Goal: Task Accomplishment & Management: Use online tool/utility

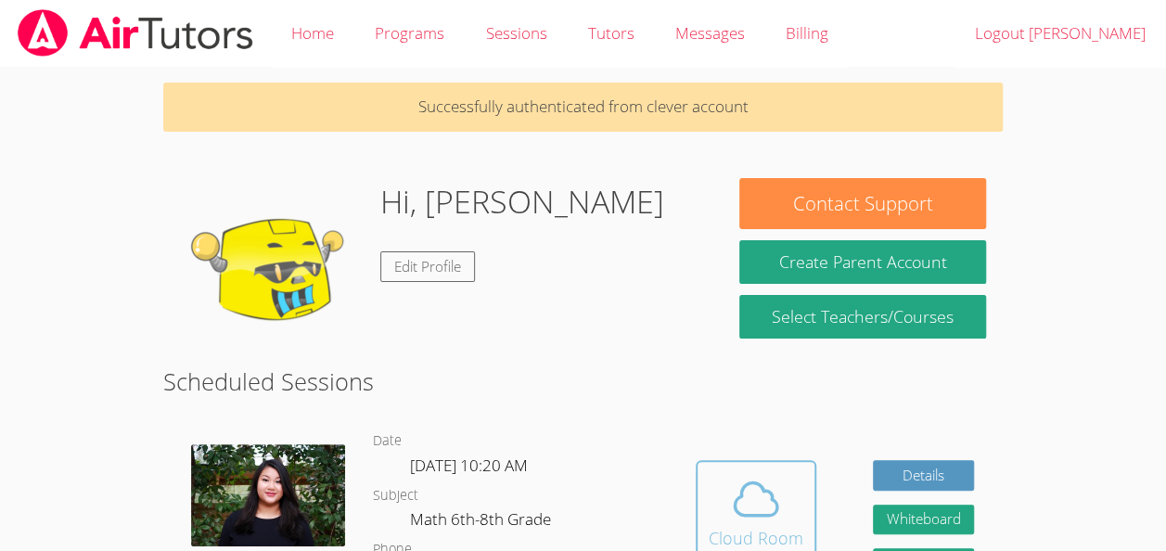
click at [752, 513] on icon at bounding box center [756, 499] width 52 height 52
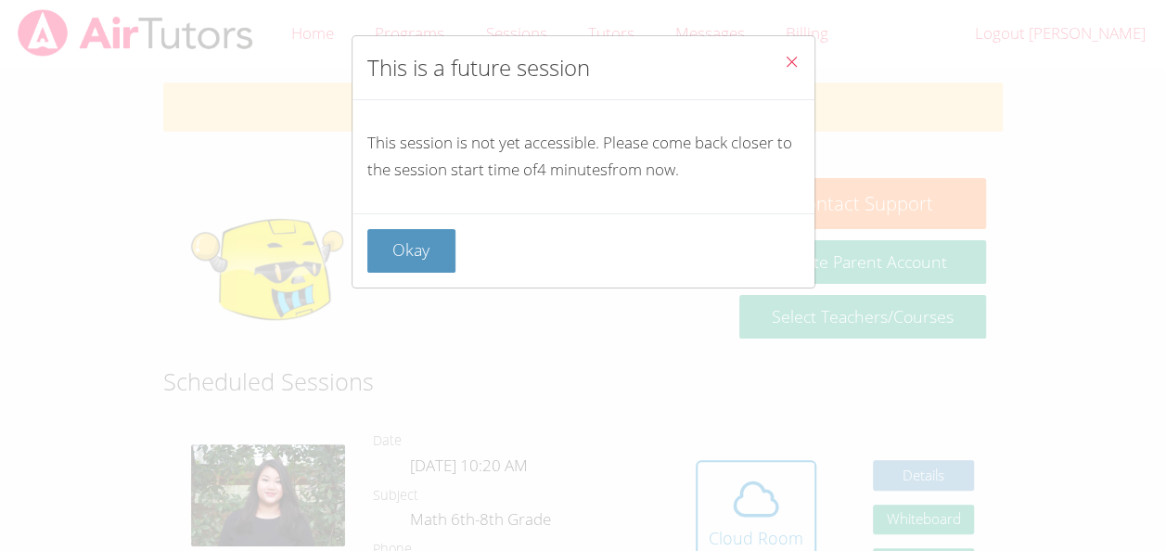
click at [784, 61] on icon "Close" at bounding box center [792, 62] width 16 height 16
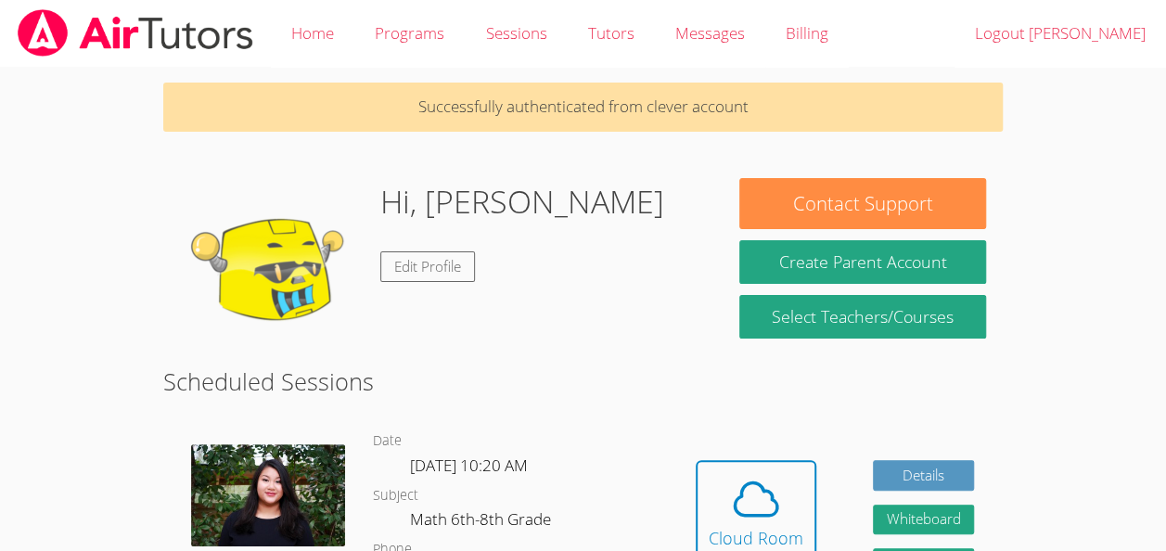
scroll to position [13, 0]
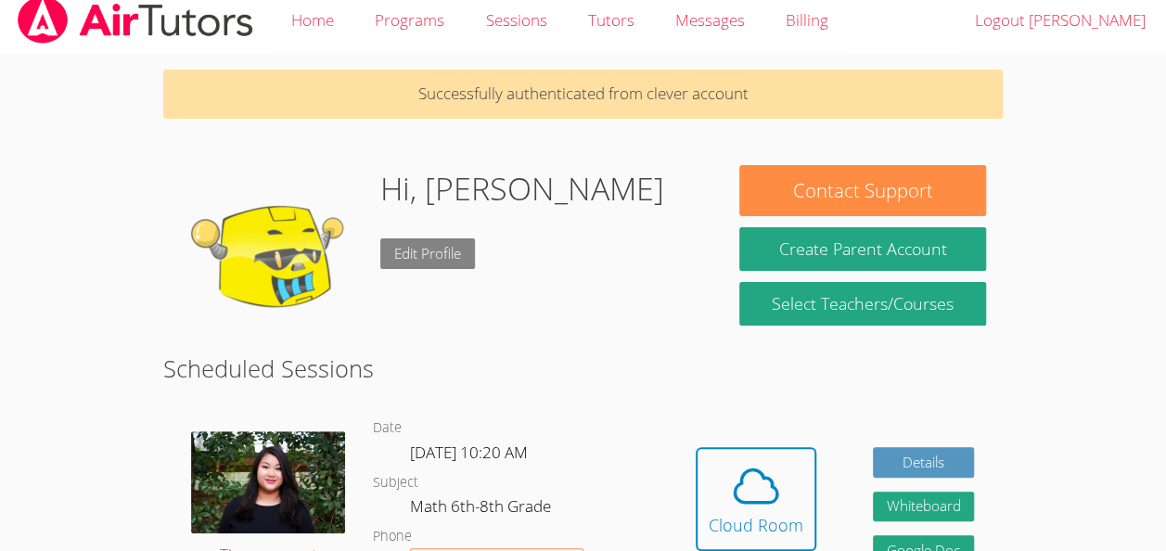
click at [448, 262] on link "Edit Profile" at bounding box center [427, 253] width 95 height 31
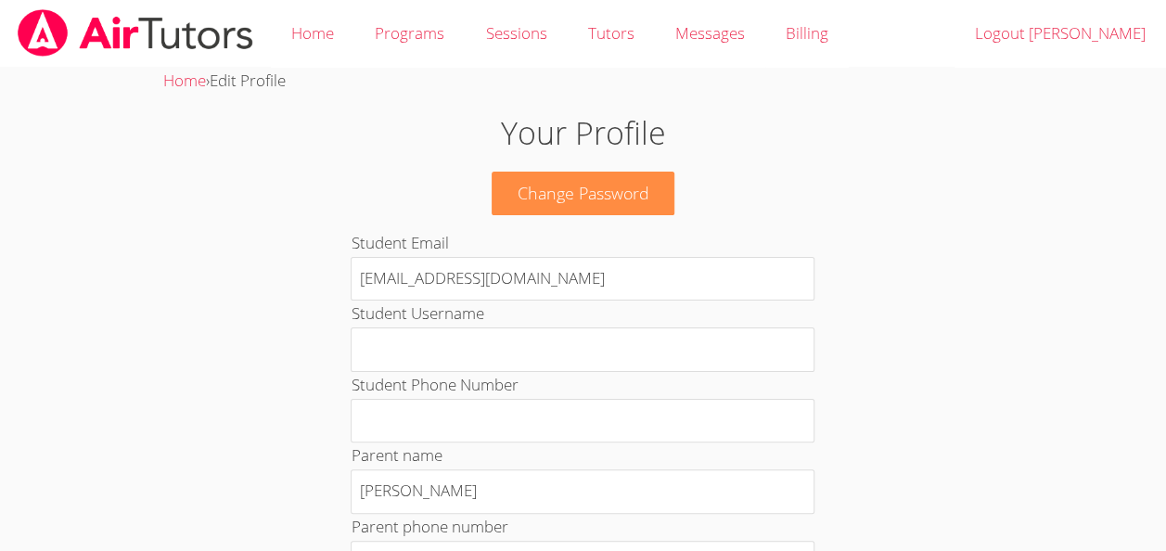
click at [33, 30] on img at bounding box center [135, 32] width 239 height 47
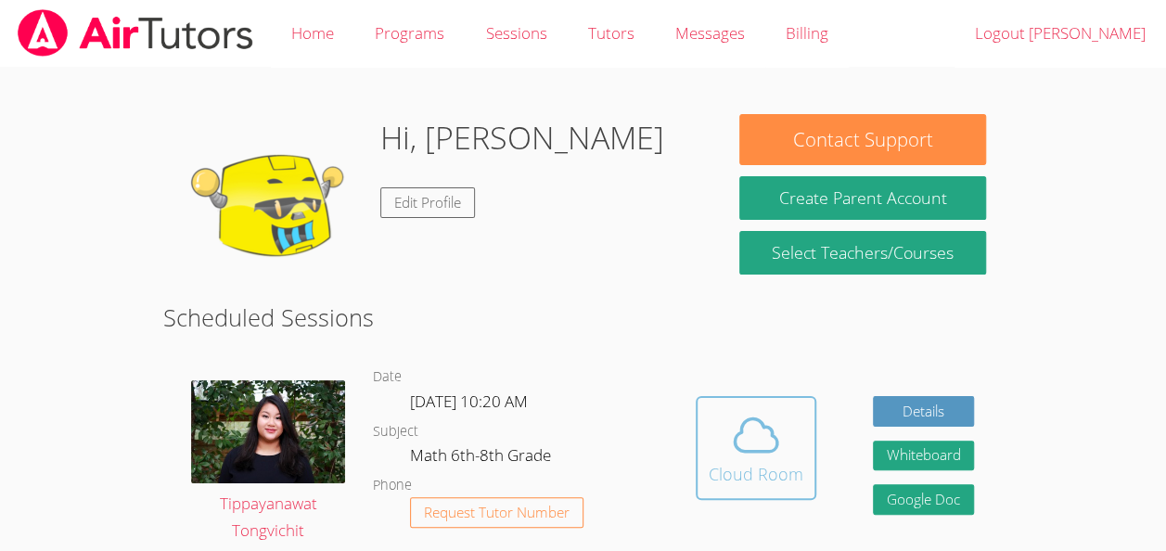
click at [732, 489] on button "Cloud Room" at bounding box center [755, 448] width 121 height 104
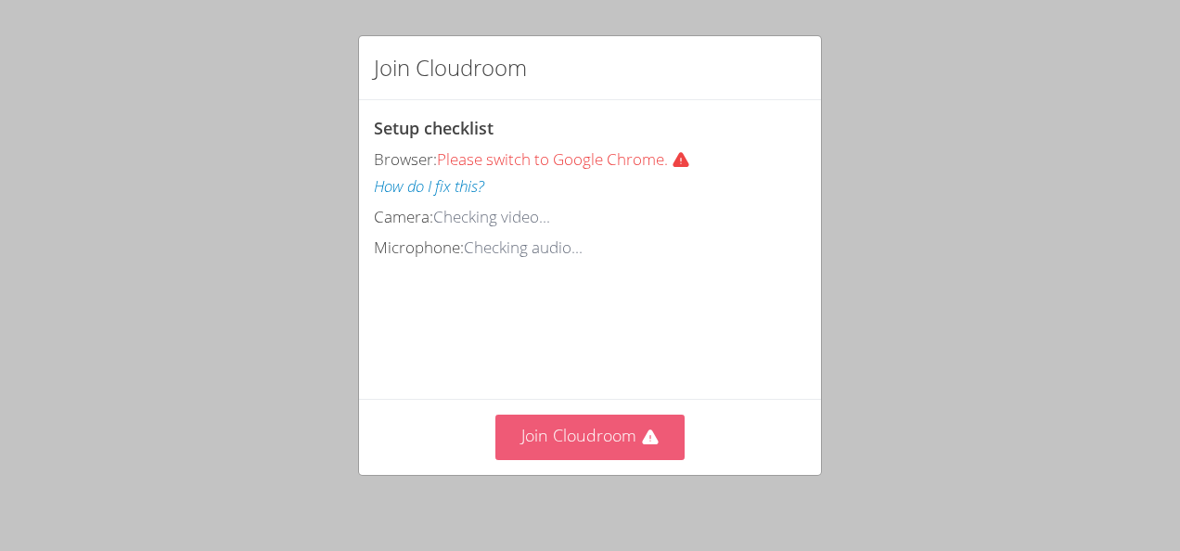
click at [553, 451] on button "Join Cloudroom" at bounding box center [590, 437] width 190 height 45
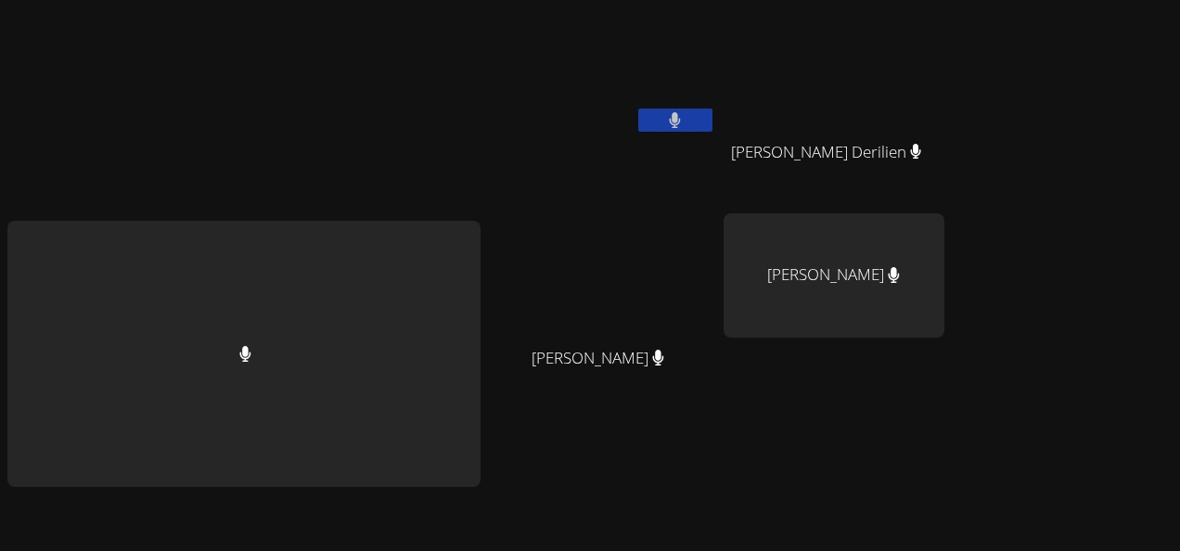
click at [880, 230] on div "Benndji Deshommes" at bounding box center [833, 275] width 221 height 124
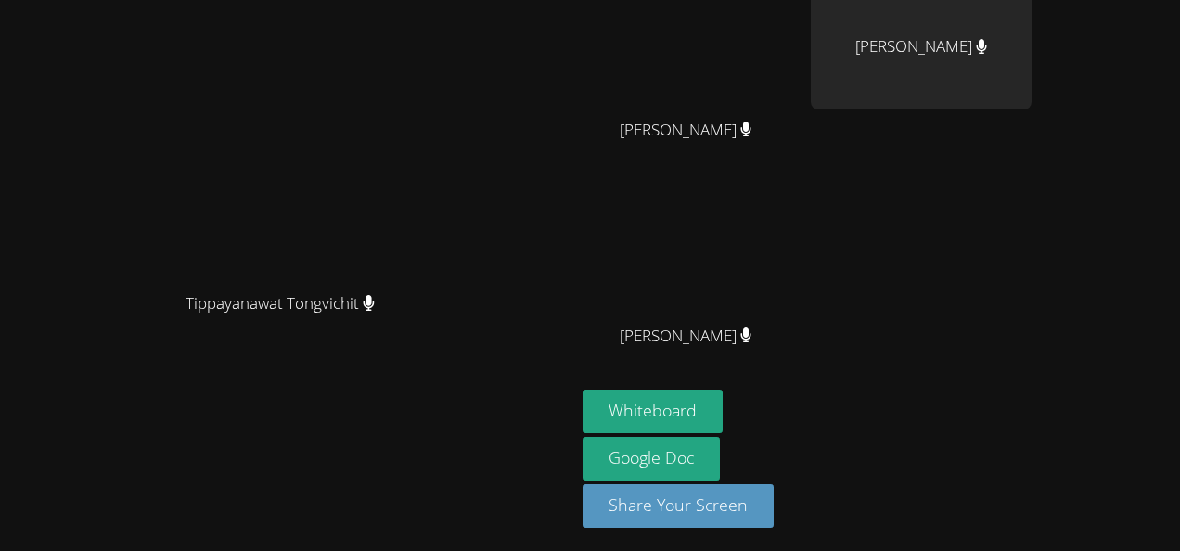
scroll to position [224, 0]
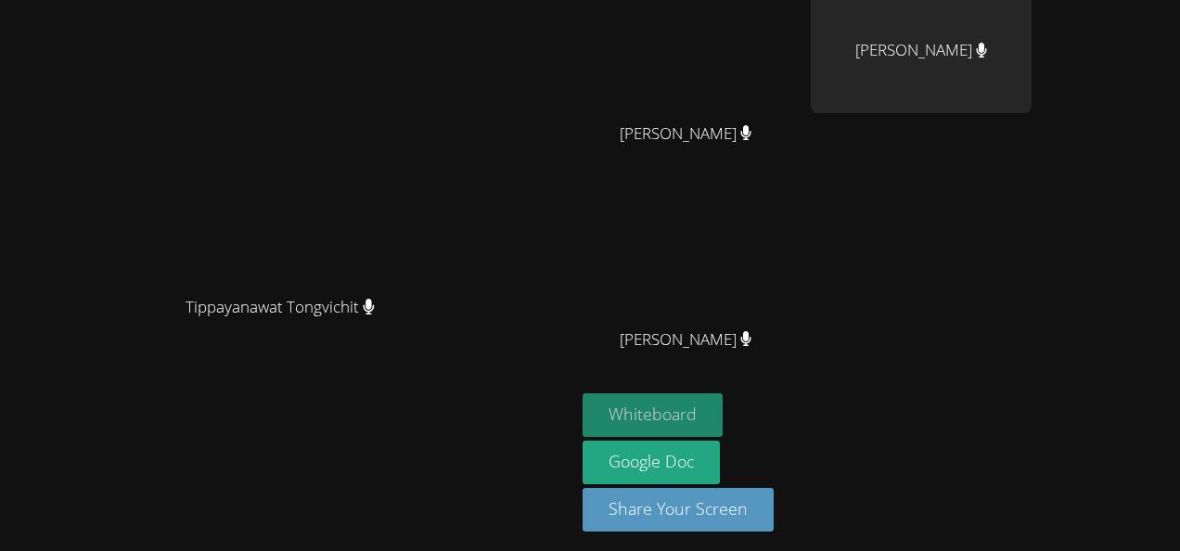
click at [722, 406] on button "Whiteboard" at bounding box center [652, 415] width 140 height 44
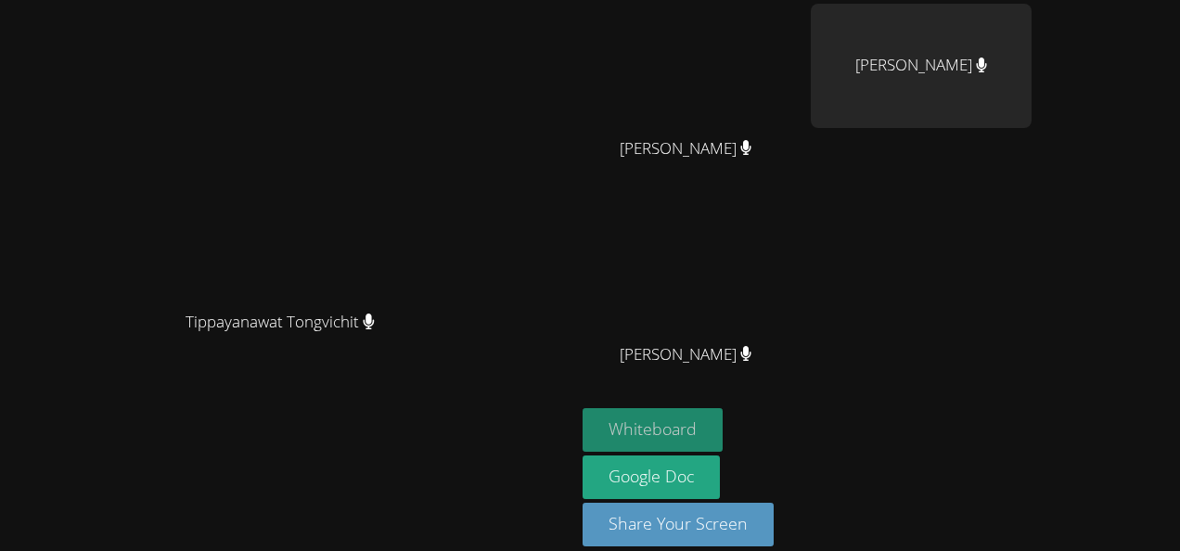
scroll to position [0, 0]
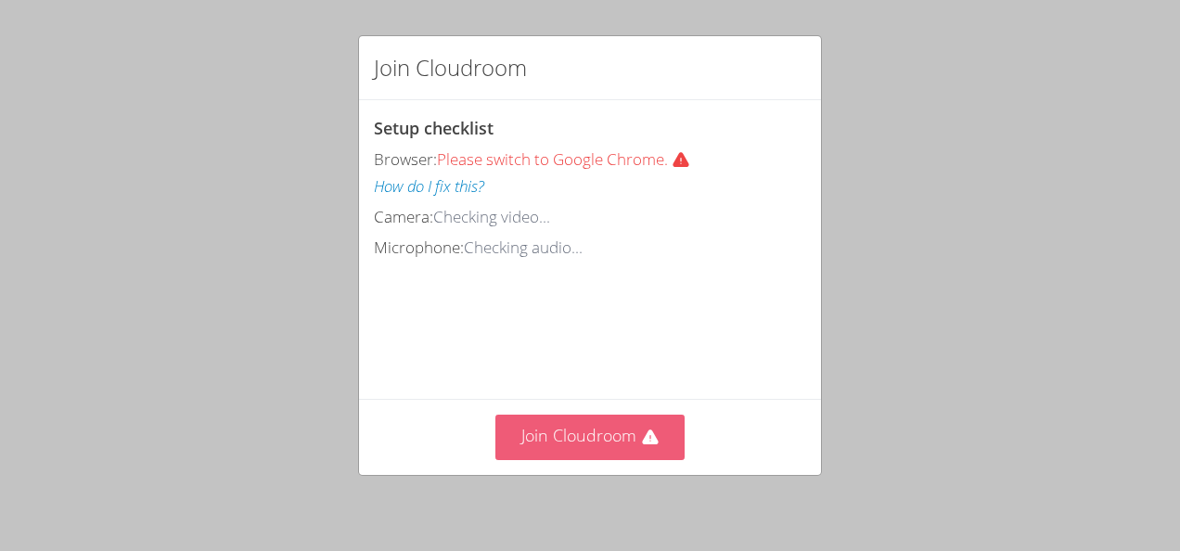
click at [606, 439] on button "Join Cloudroom" at bounding box center [590, 437] width 190 height 45
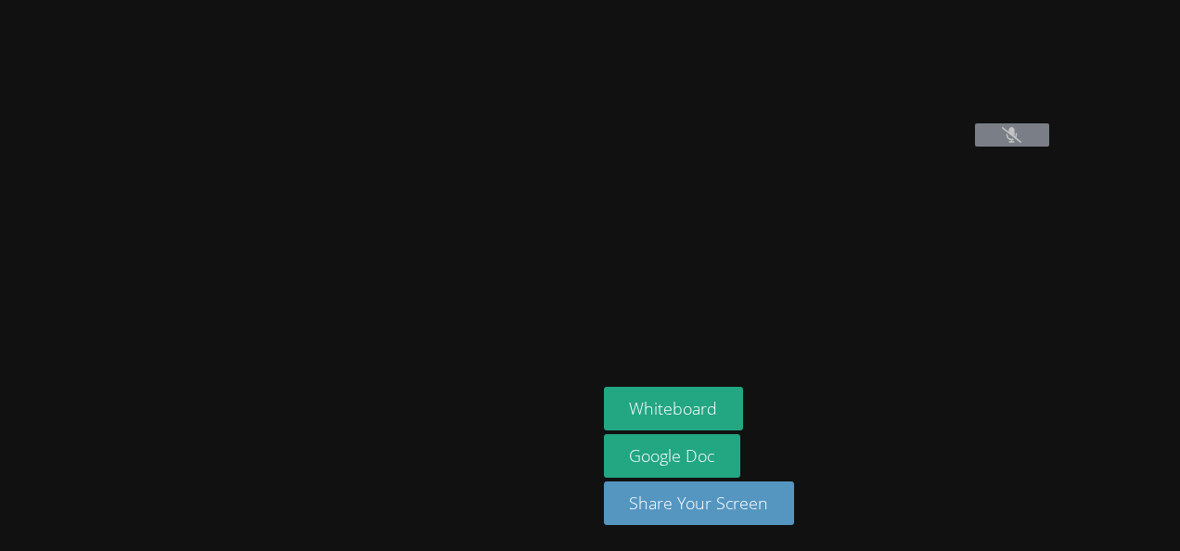
click at [975, 147] on button at bounding box center [1012, 134] width 74 height 23
click at [1001, 143] on icon at bounding box center [1010, 135] width 19 height 16
